Goal: Task Accomplishment & Management: Use online tool/utility

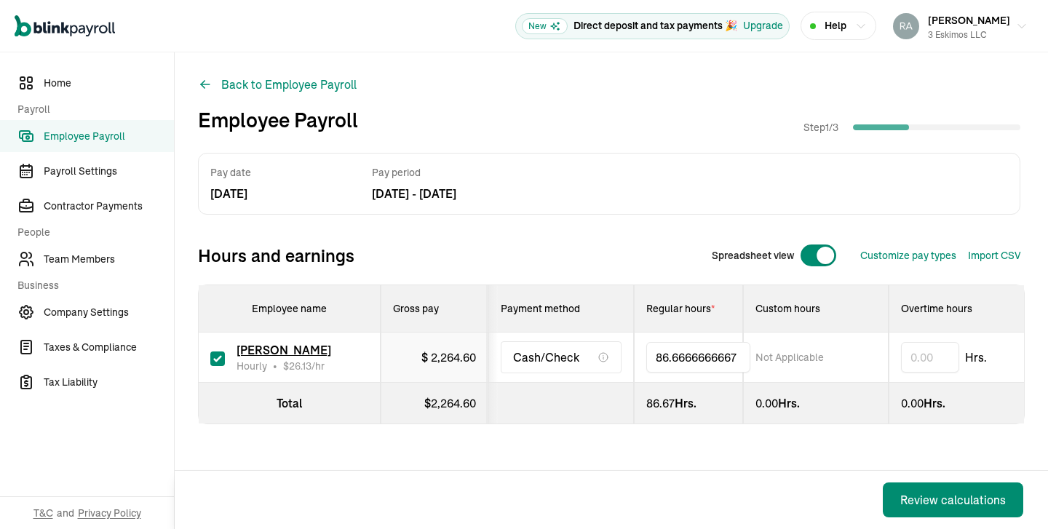
click at [727, 358] on input "86.6666666667" at bounding box center [698, 357] width 104 height 31
type input "6"
type input "57.53"
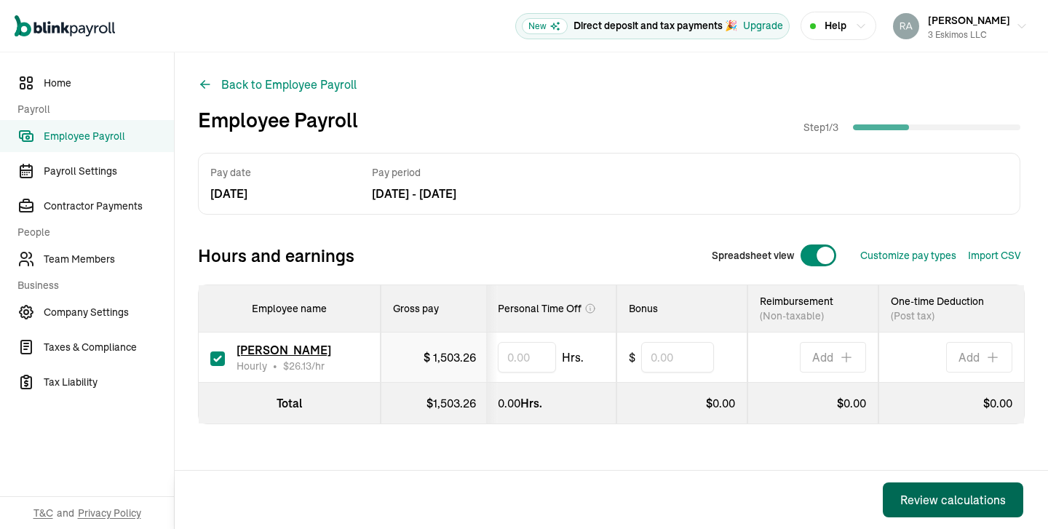
click at [934, 497] on div "Review calculations" at bounding box center [952, 499] width 105 height 17
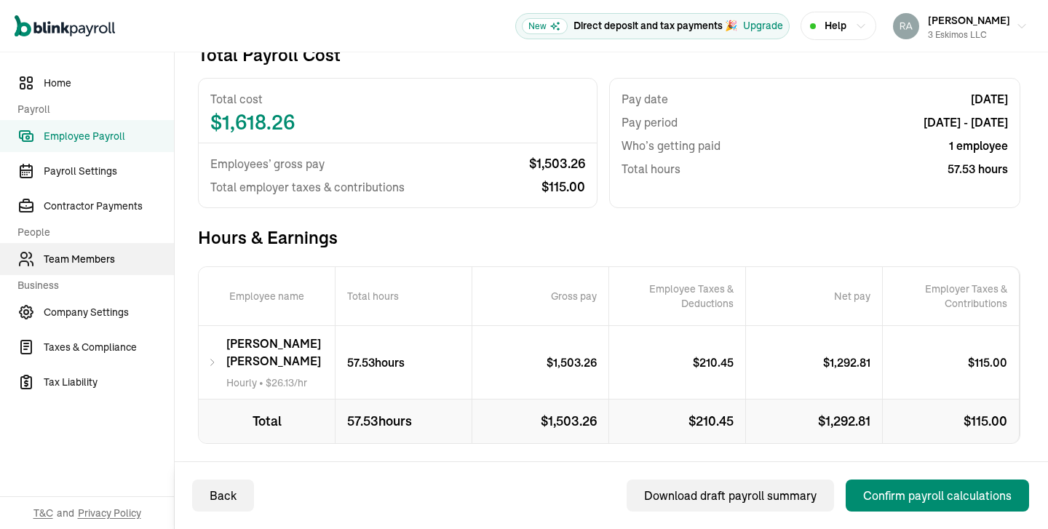
click at [89, 258] on span "Team Members" at bounding box center [109, 259] width 130 height 15
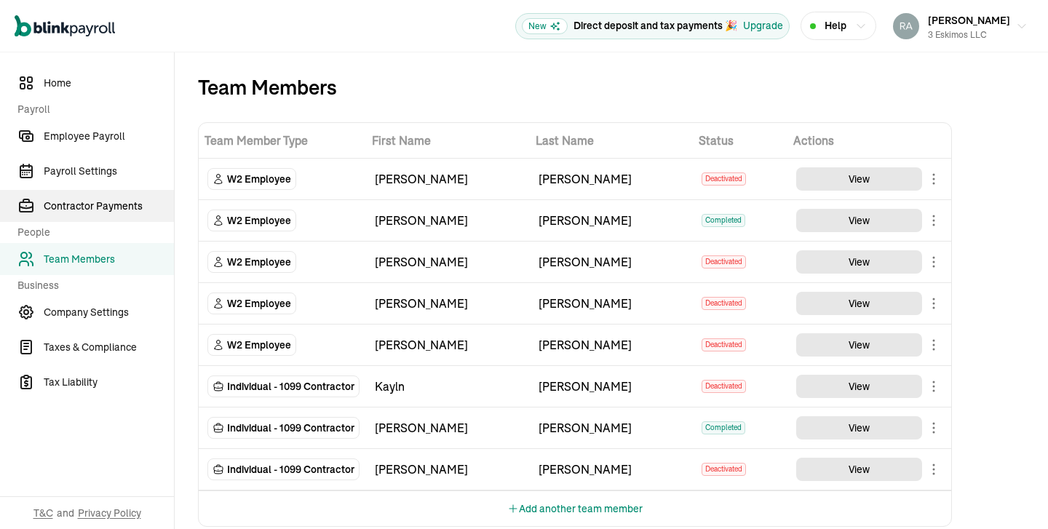
click at [112, 211] on span "Contractor Payments" at bounding box center [109, 206] width 130 height 15
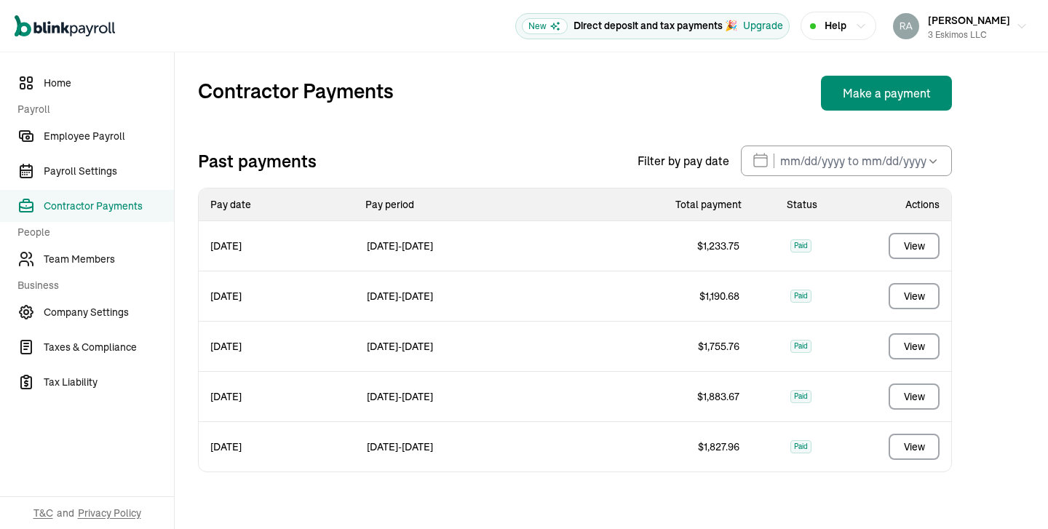
click at [109, 196] on link "Contractor Payments" at bounding box center [87, 206] width 174 height 32
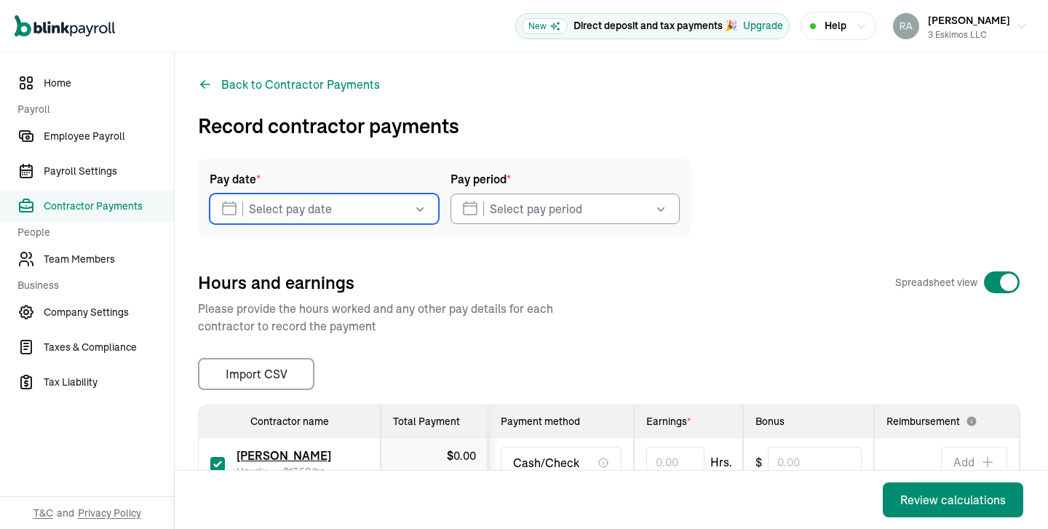
click at [320, 207] on input "text" at bounding box center [324, 209] width 229 height 31
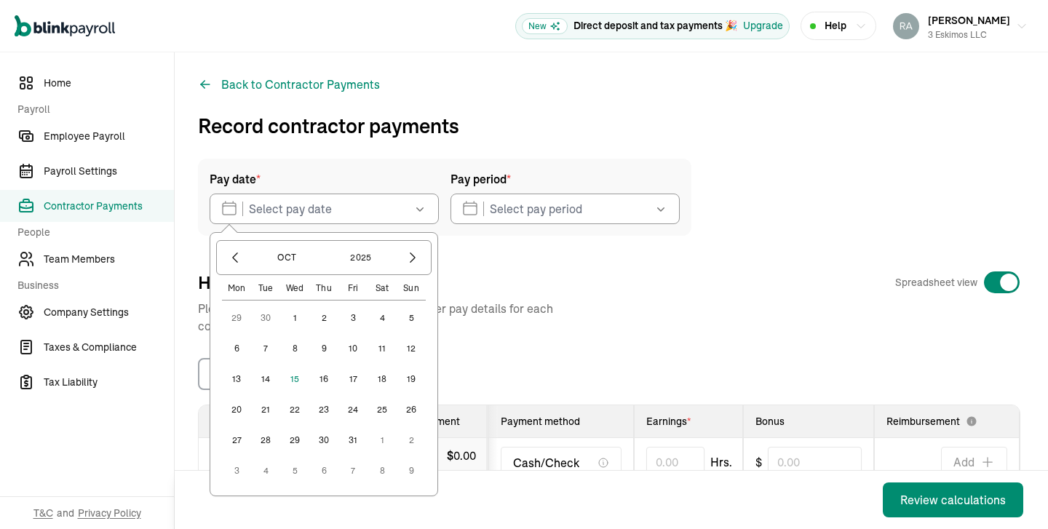
click at [269, 317] on button "30" at bounding box center [265, 317] width 29 height 29
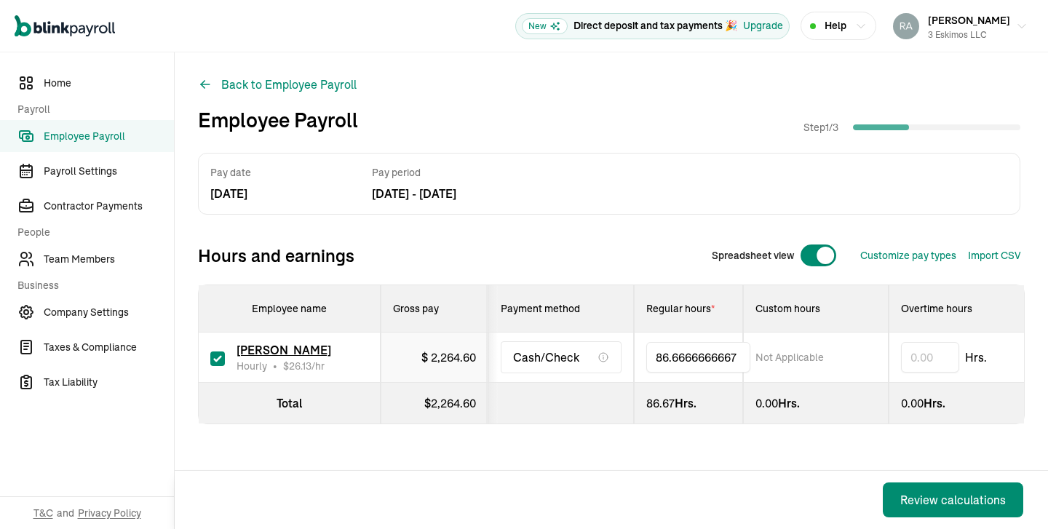
click at [727, 358] on input "86.6666666667" at bounding box center [698, 357] width 104 height 31
type input "6"
type input "57.53"
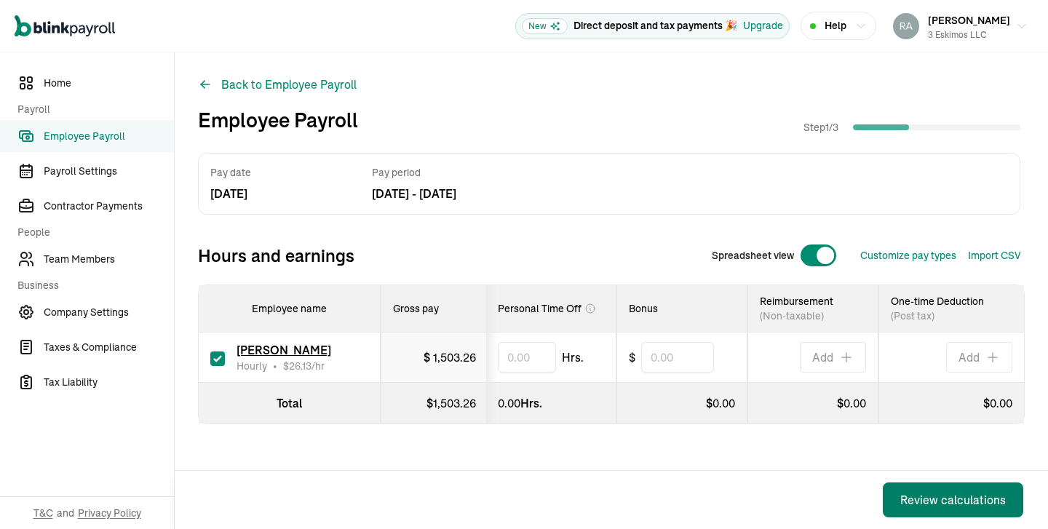
click at [934, 497] on div "Review calculations" at bounding box center [952, 499] width 105 height 17
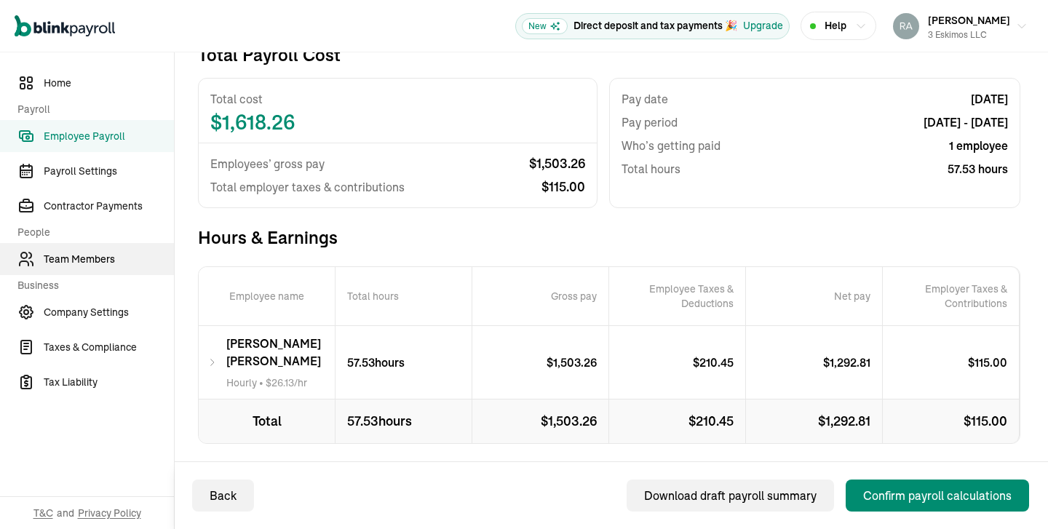
click at [89, 258] on span "Team Members" at bounding box center [109, 259] width 130 height 15
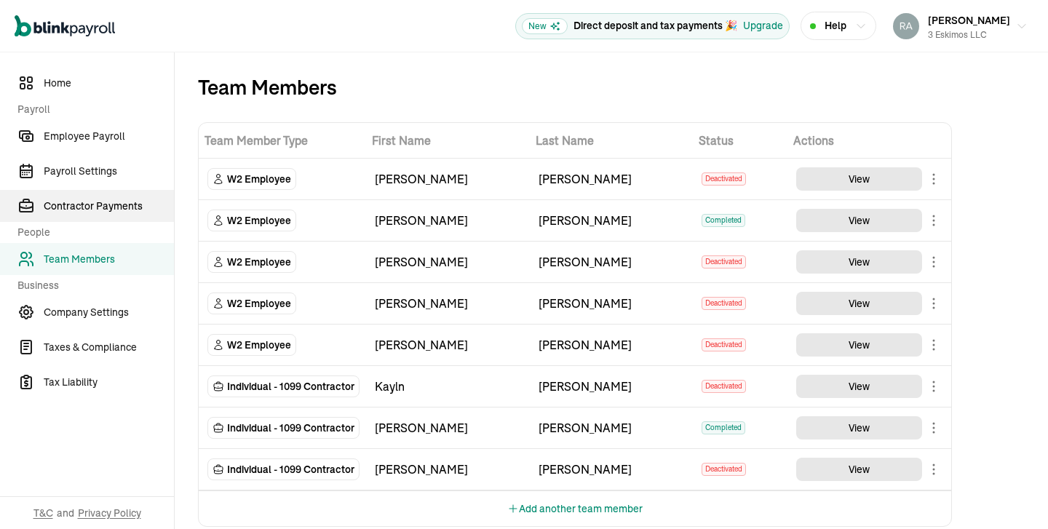
click at [112, 211] on span "Contractor Payments" at bounding box center [109, 206] width 130 height 15
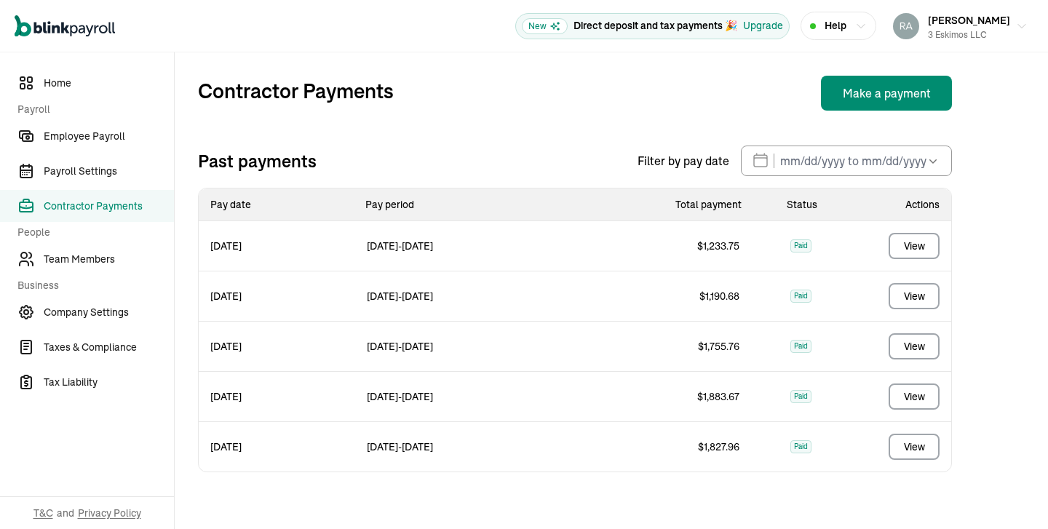
click at [109, 196] on link "Contractor Payments" at bounding box center [87, 206] width 174 height 32
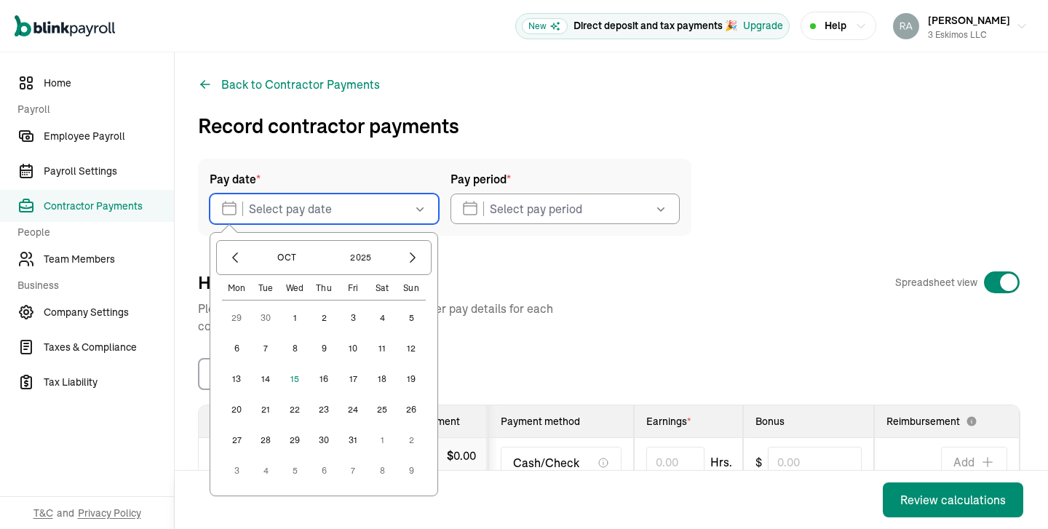
click at [320, 207] on input "text" at bounding box center [324, 209] width 229 height 31
click at [269, 317] on button "30" at bounding box center [265, 317] width 29 height 29
click at [391, 209] on input "09/30/2025" at bounding box center [324, 209] width 229 height 31
click at [292, 315] on button "1" at bounding box center [294, 317] width 29 height 29
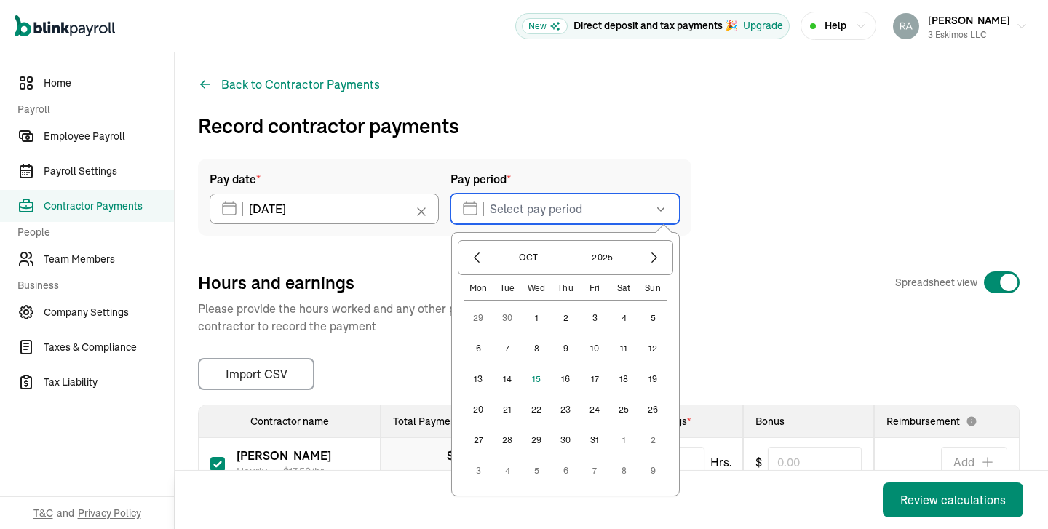
click at [526, 215] on input "text" at bounding box center [564, 209] width 229 height 31
click at [472, 256] on icon "button" at bounding box center [476, 257] width 15 height 15
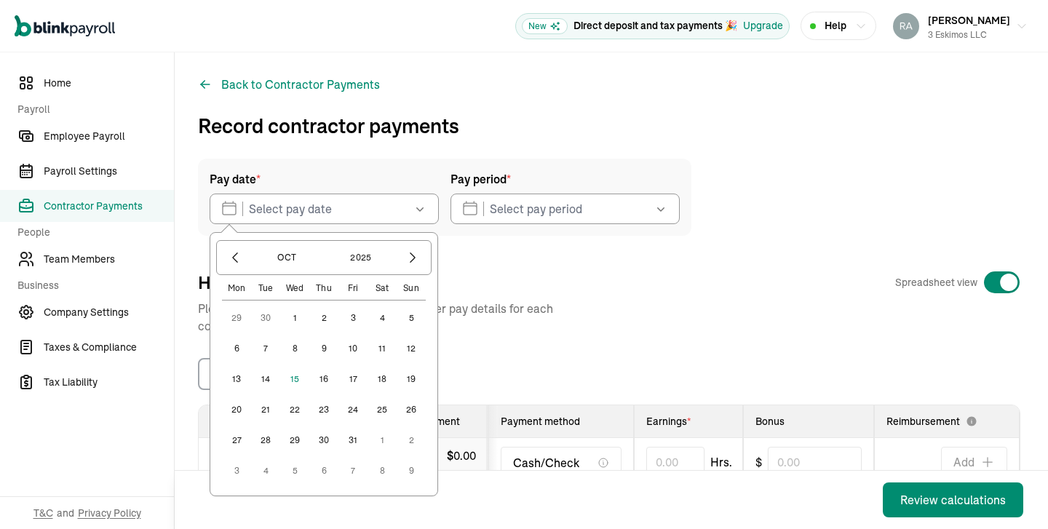
click at [239, 379] on button "13" at bounding box center [236, 378] width 29 height 29
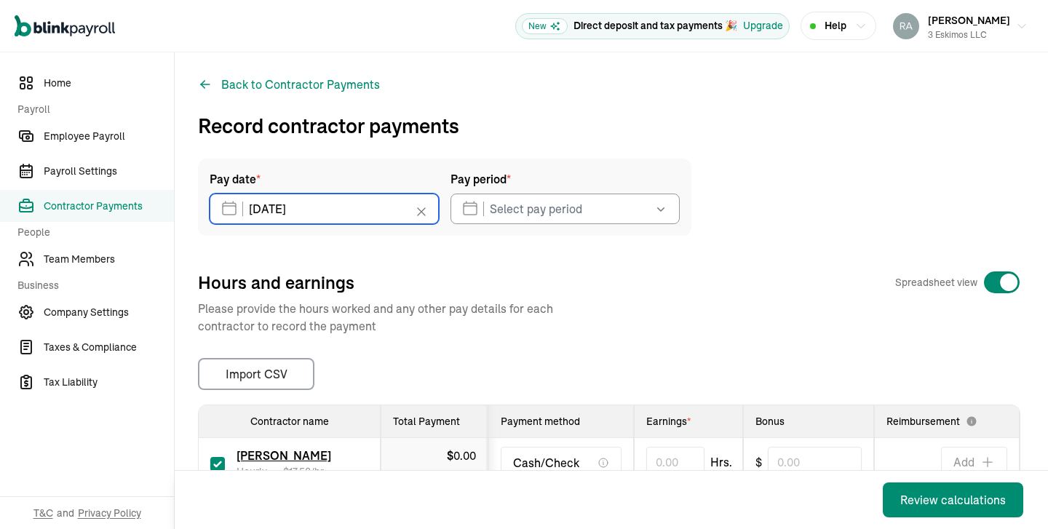
click at [319, 202] on input "[DATE]" at bounding box center [324, 209] width 229 height 31
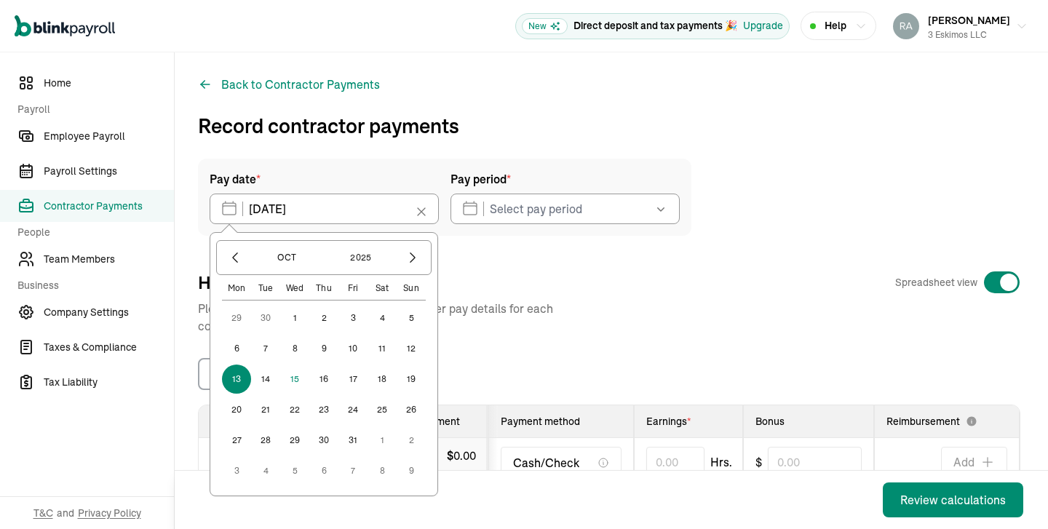
click at [290, 383] on button "15" at bounding box center [294, 378] width 29 height 29
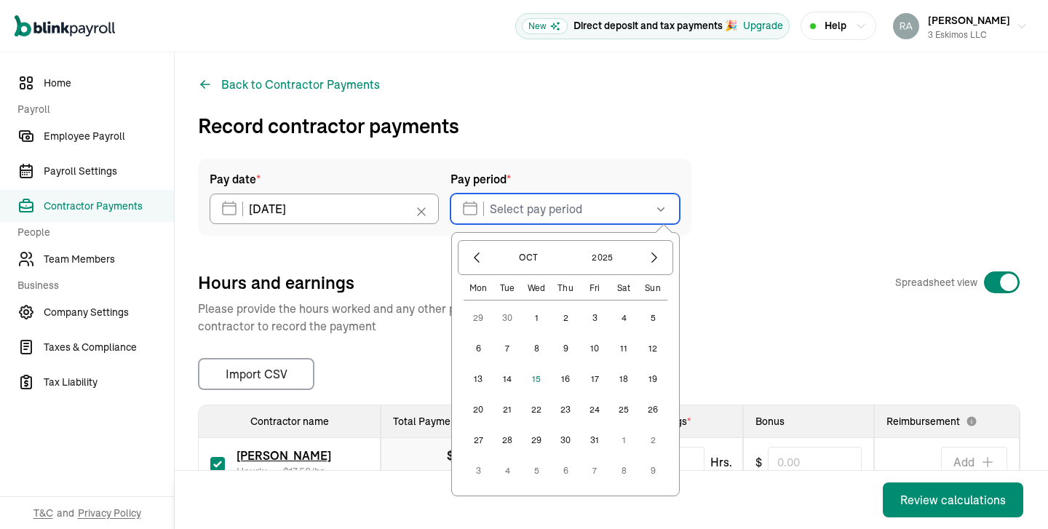
click at [611, 202] on input "text" at bounding box center [564, 209] width 229 height 31
click at [541, 317] on button "1" at bounding box center [536, 317] width 29 height 29
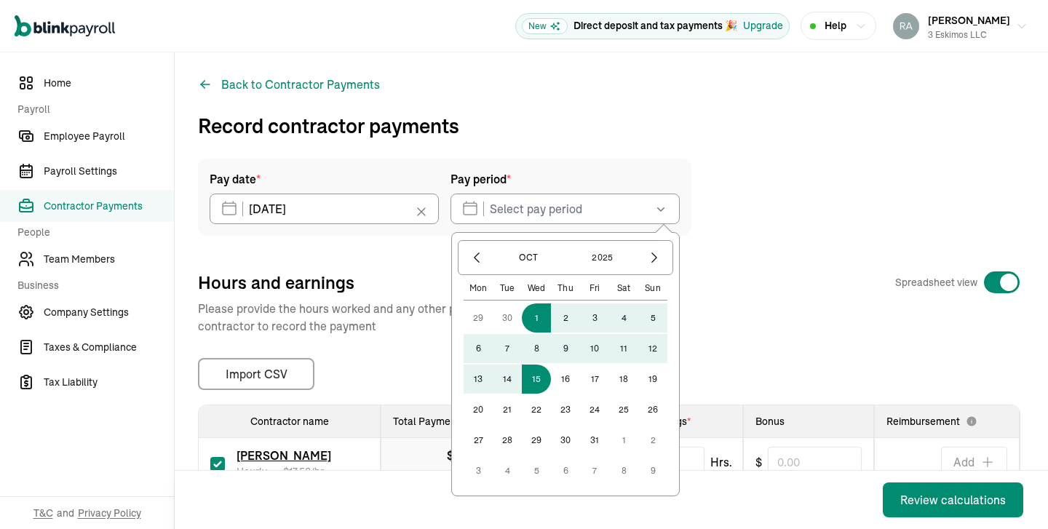
click at [542, 378] on button "15" at bounding box center [536, 378] width 29 height 29
type input "[DATE] ~ [DATE]"
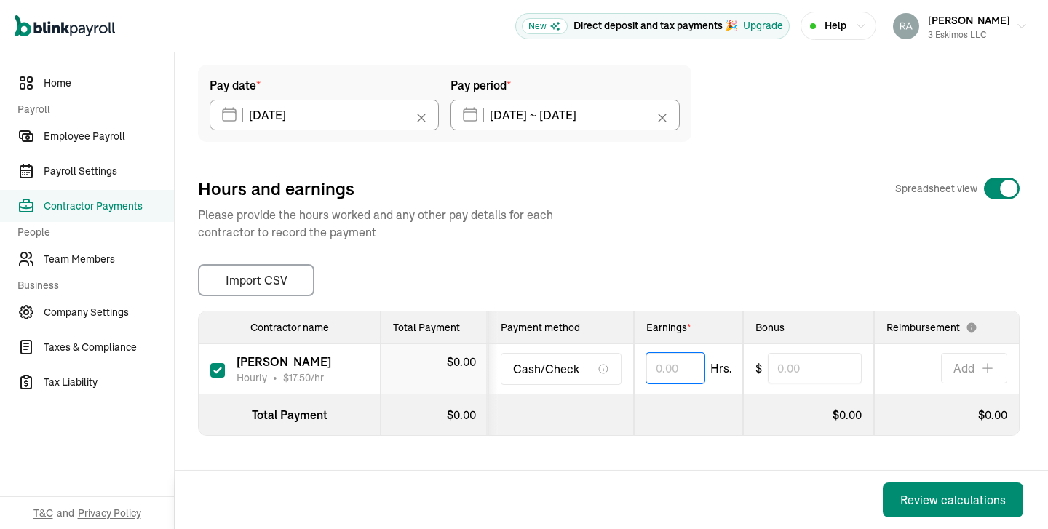
click at [675, 375] on input "text" at bounding box center [675, 368] width 58 height 31
type input "81.00"
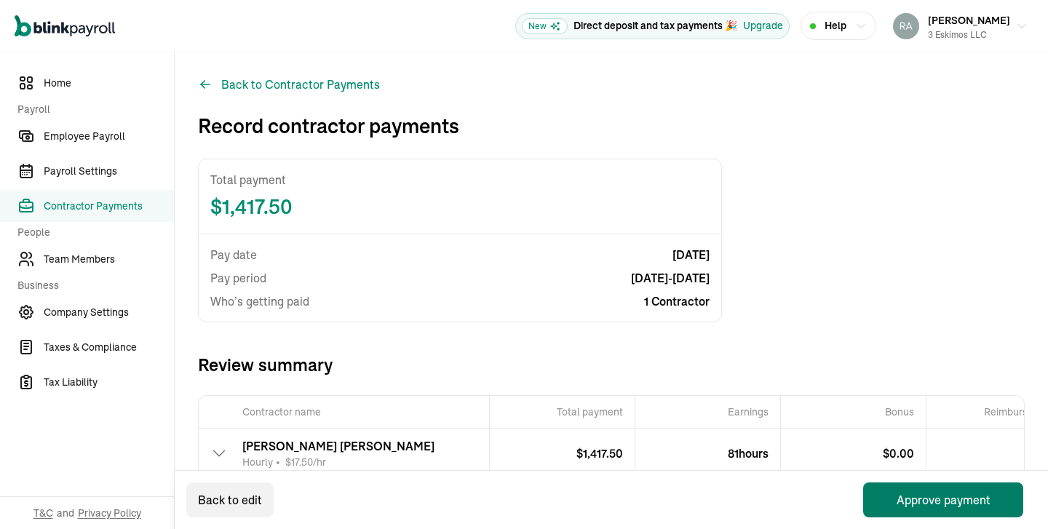
click at [929, 500] on button "Approve payment" at bounding box center [943, 499] width 160 height 35
